Goal: Find specific page/section: Find specific page/section

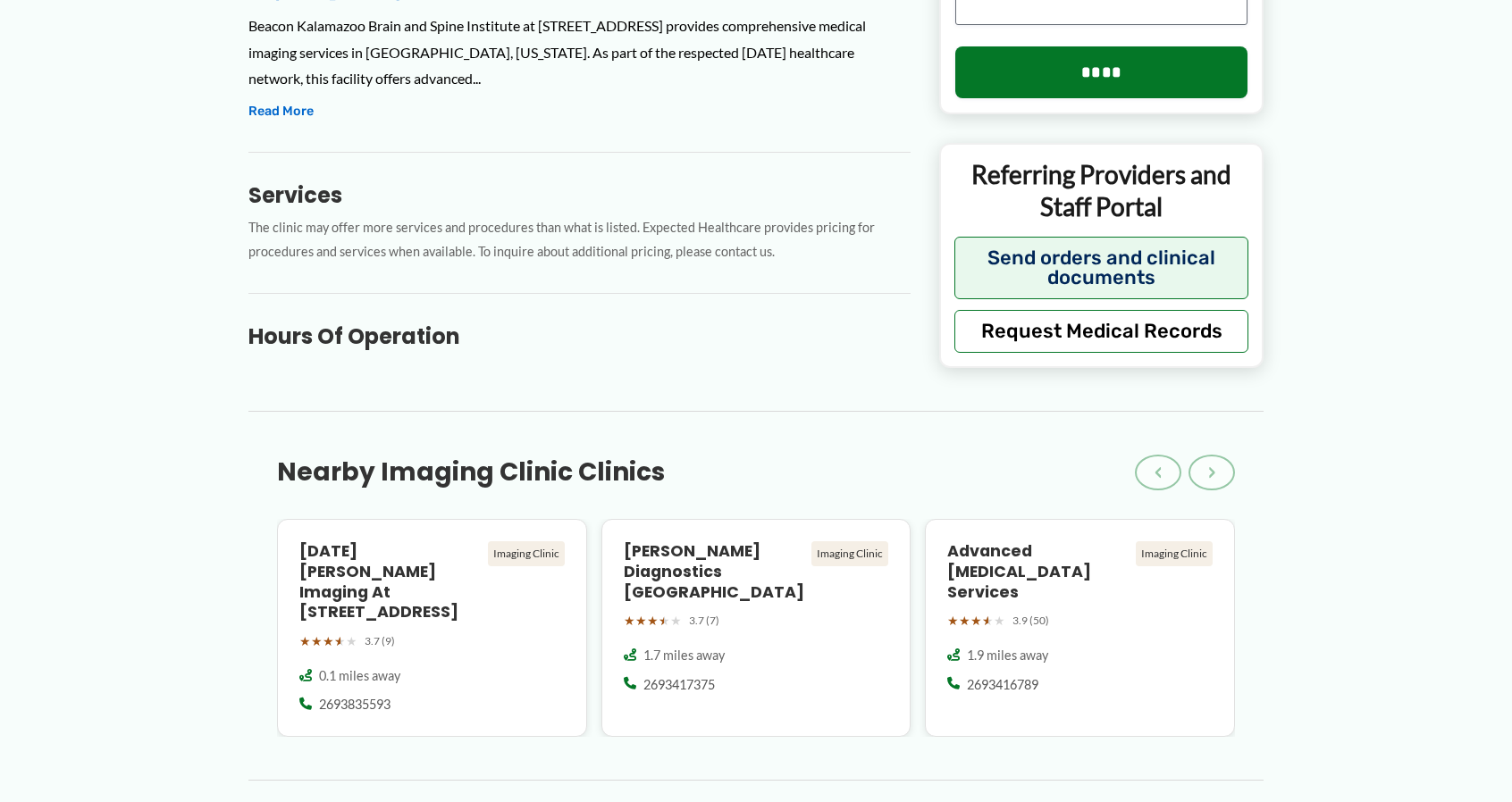
scroll to position [804, 0]
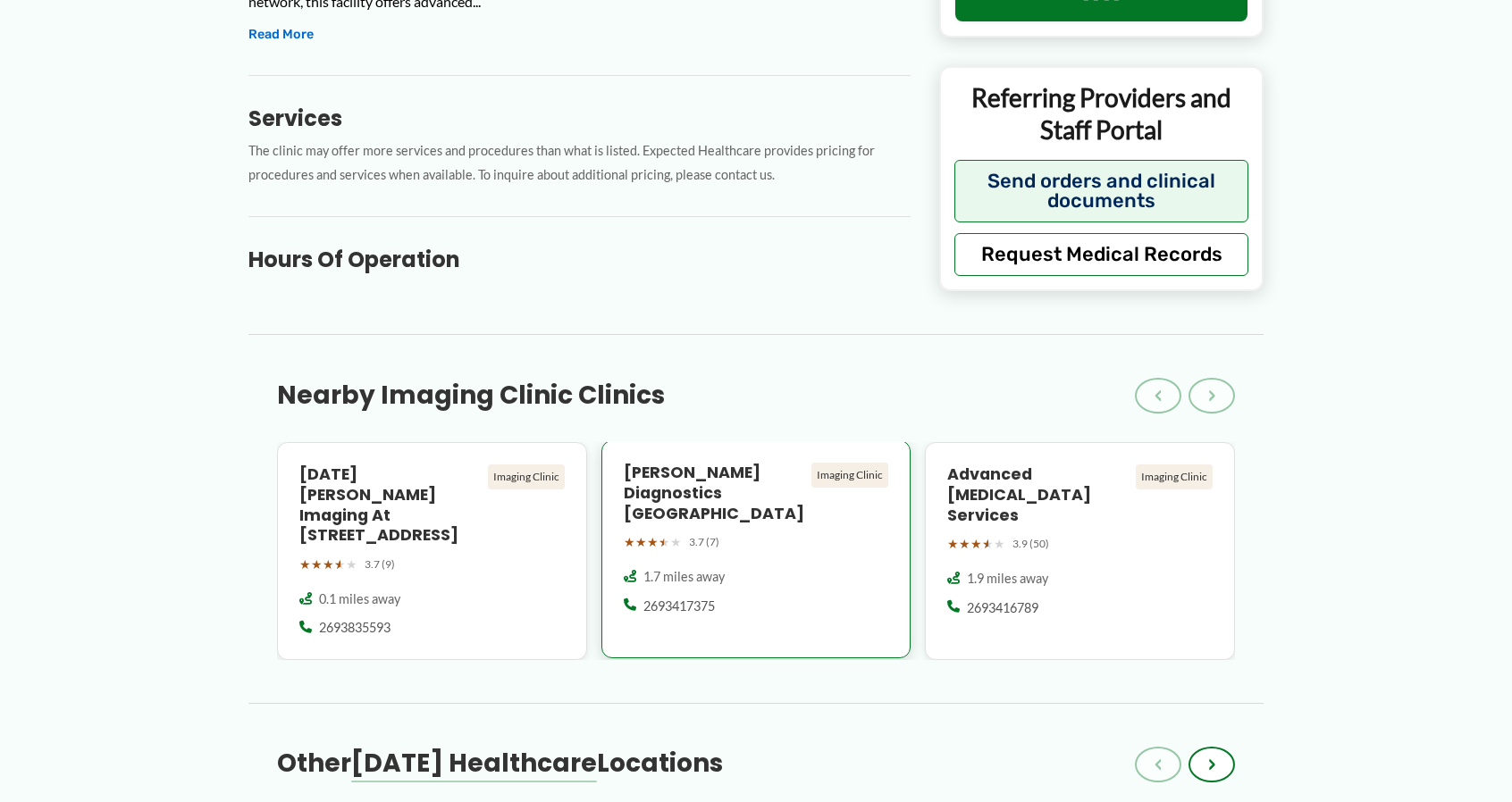
click at [723, 470] on h4 "[PERSON_NAME] Diagnostics [GEOGRAPHIC_DATA]" at bounding box center [714, 493] width 182 height 62
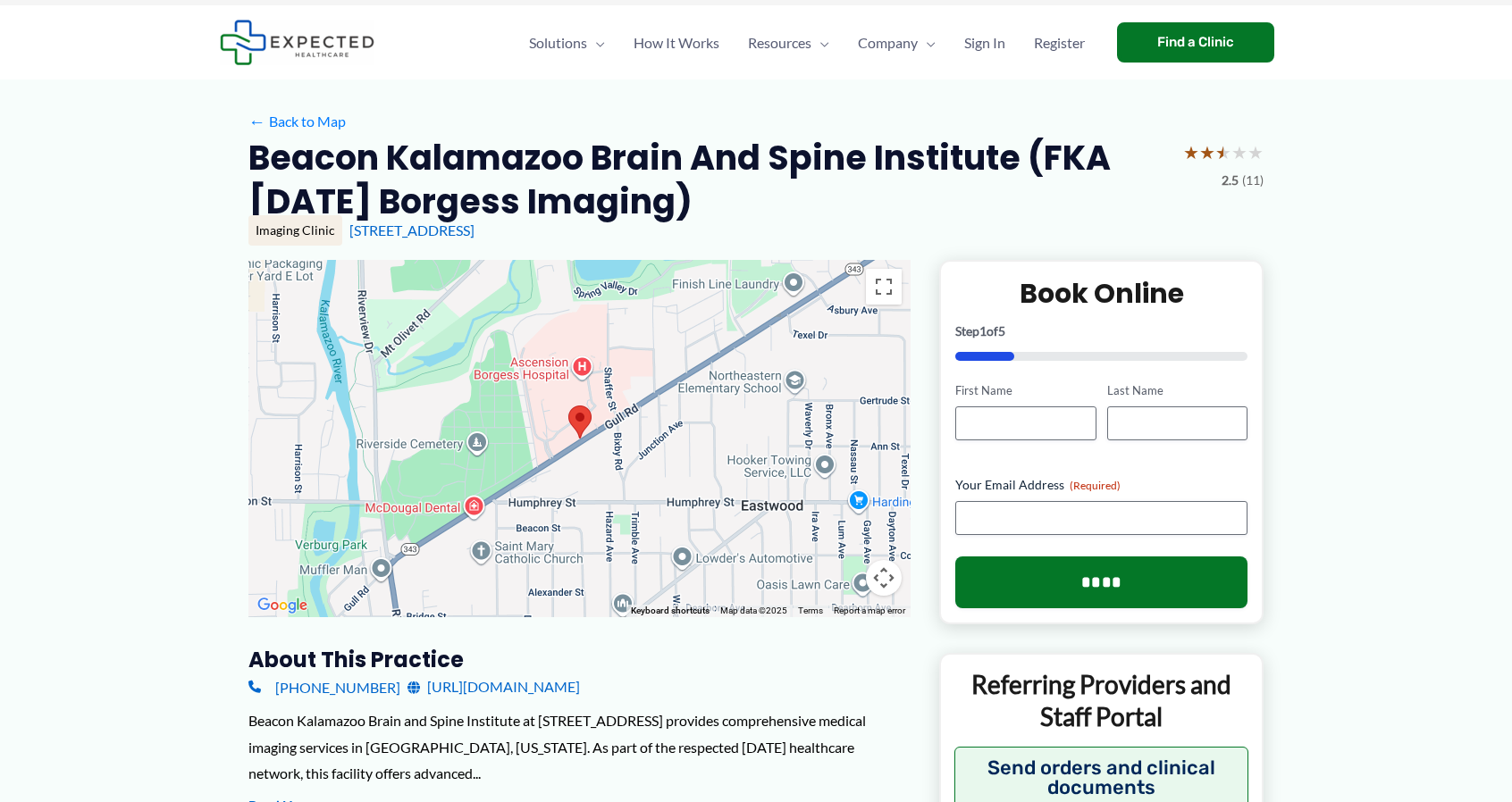
scroll to position [0, 0]
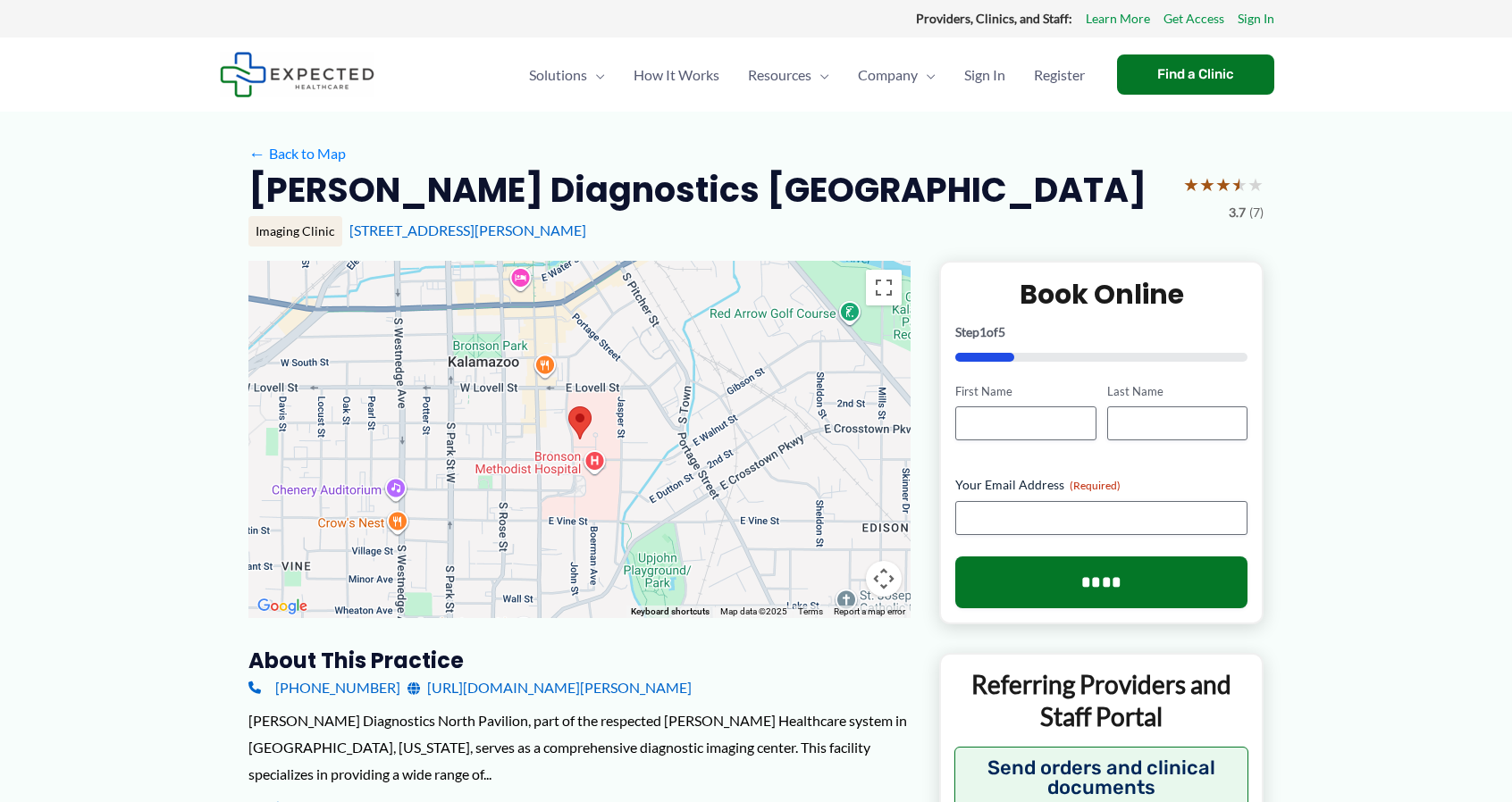
drag, startPoint x: 61, startPoint y: 4, endPoint x: 513, endPoint y: 299, distance: 539.7
click at [356, 296] on div at bounding box center [579, 440] width 662 height 358
